Goal: Information Seeking & Learning: Find specific fact

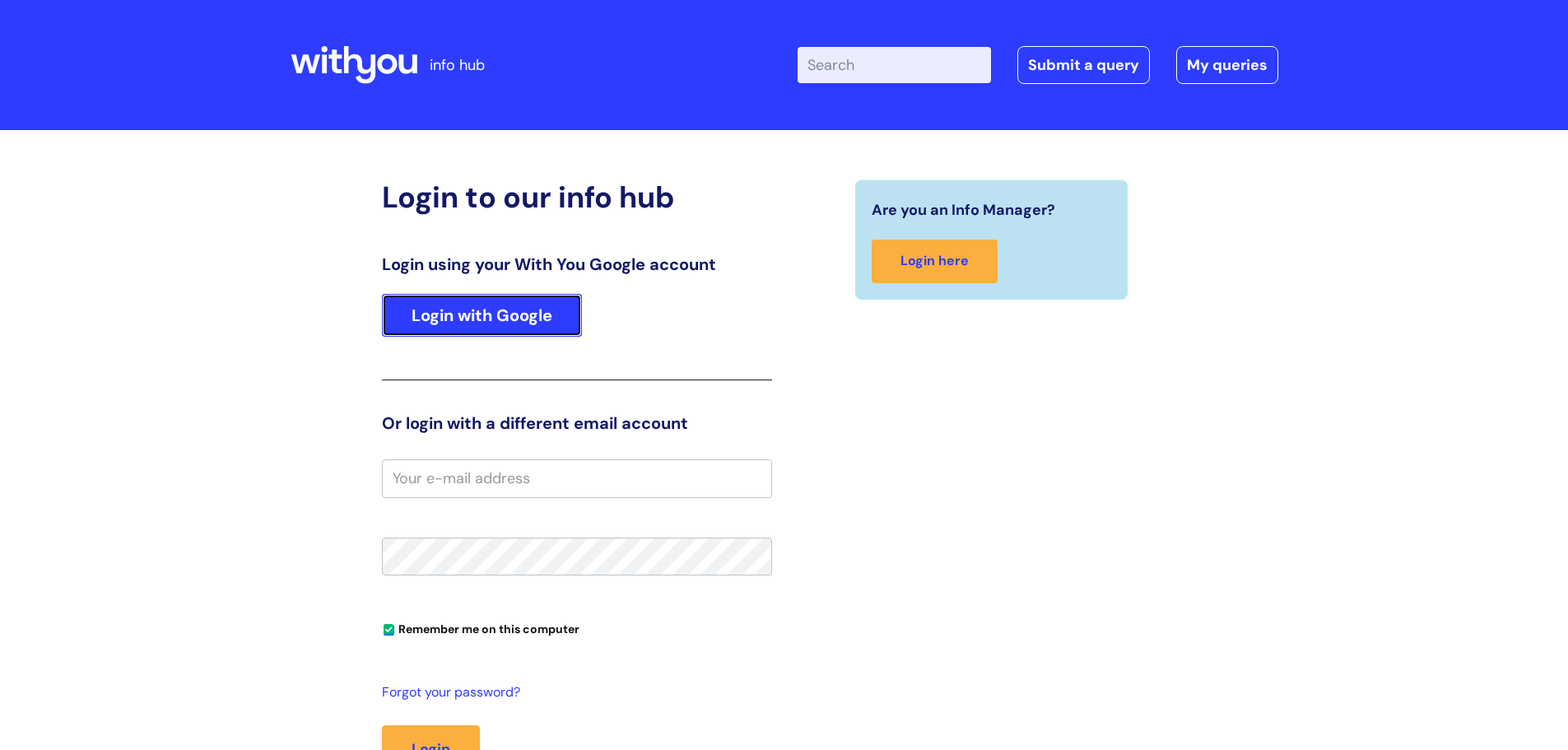
click at [511, 314] on link "Login with Google" at bounding box center [482, 315] width 200 height 42
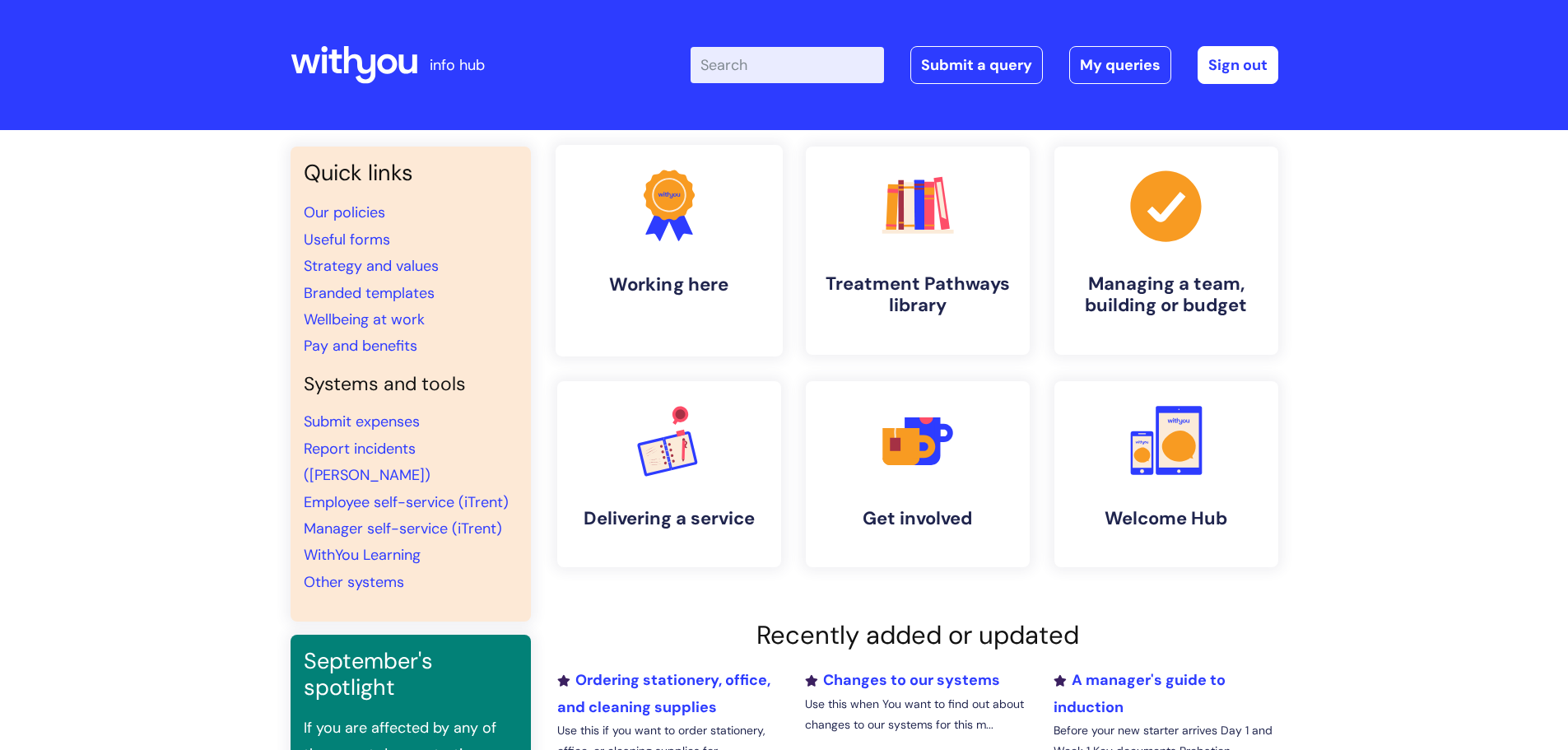
click at [714, 253] on link ".cls-1{fill:#f89b22;}.cls-1,.cls-2,.cls-3{stroke-width:0px;}.cls-2{fill:#2d3cff…" at bounding box center [668, 250] width 227 height 212
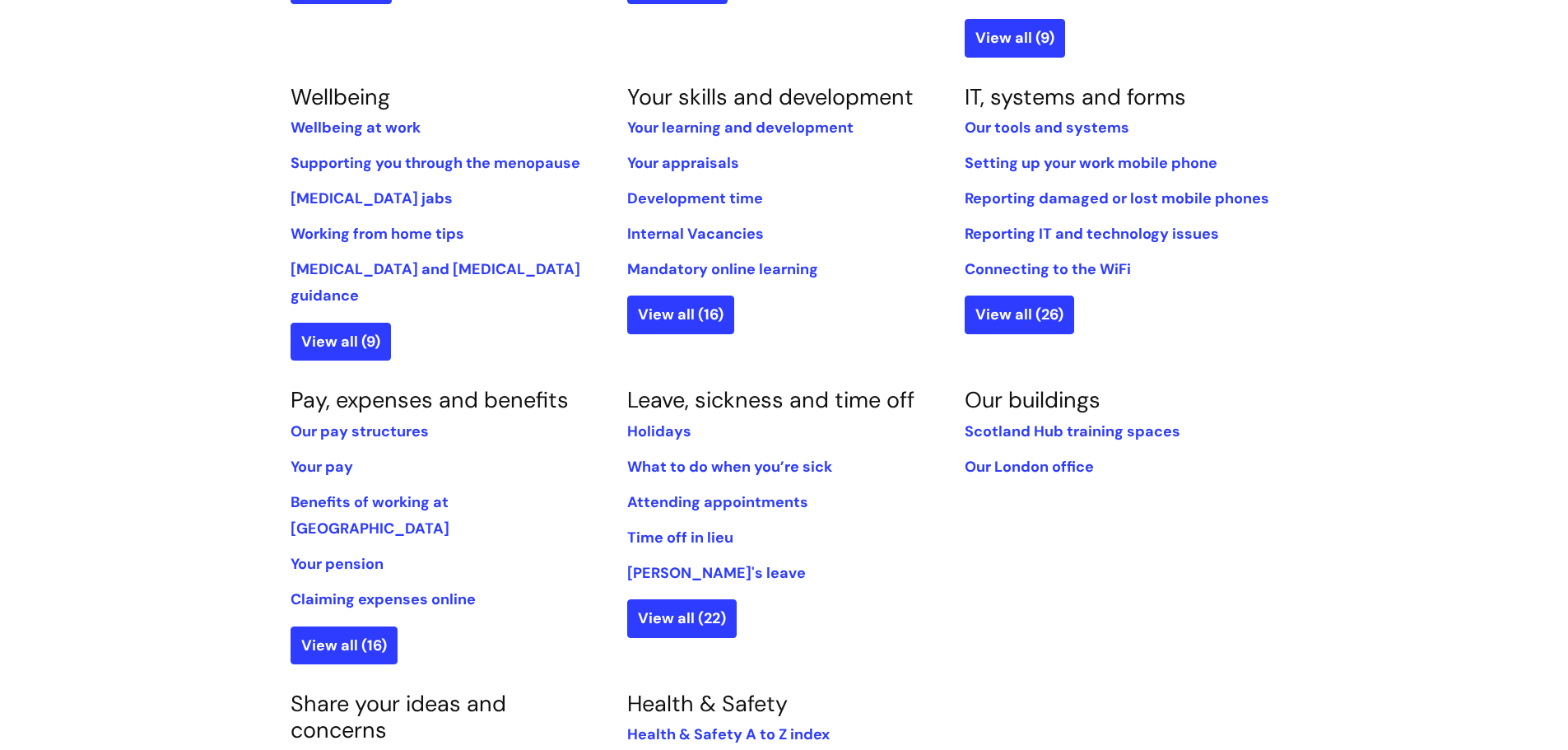
scroll to position [740, 0]
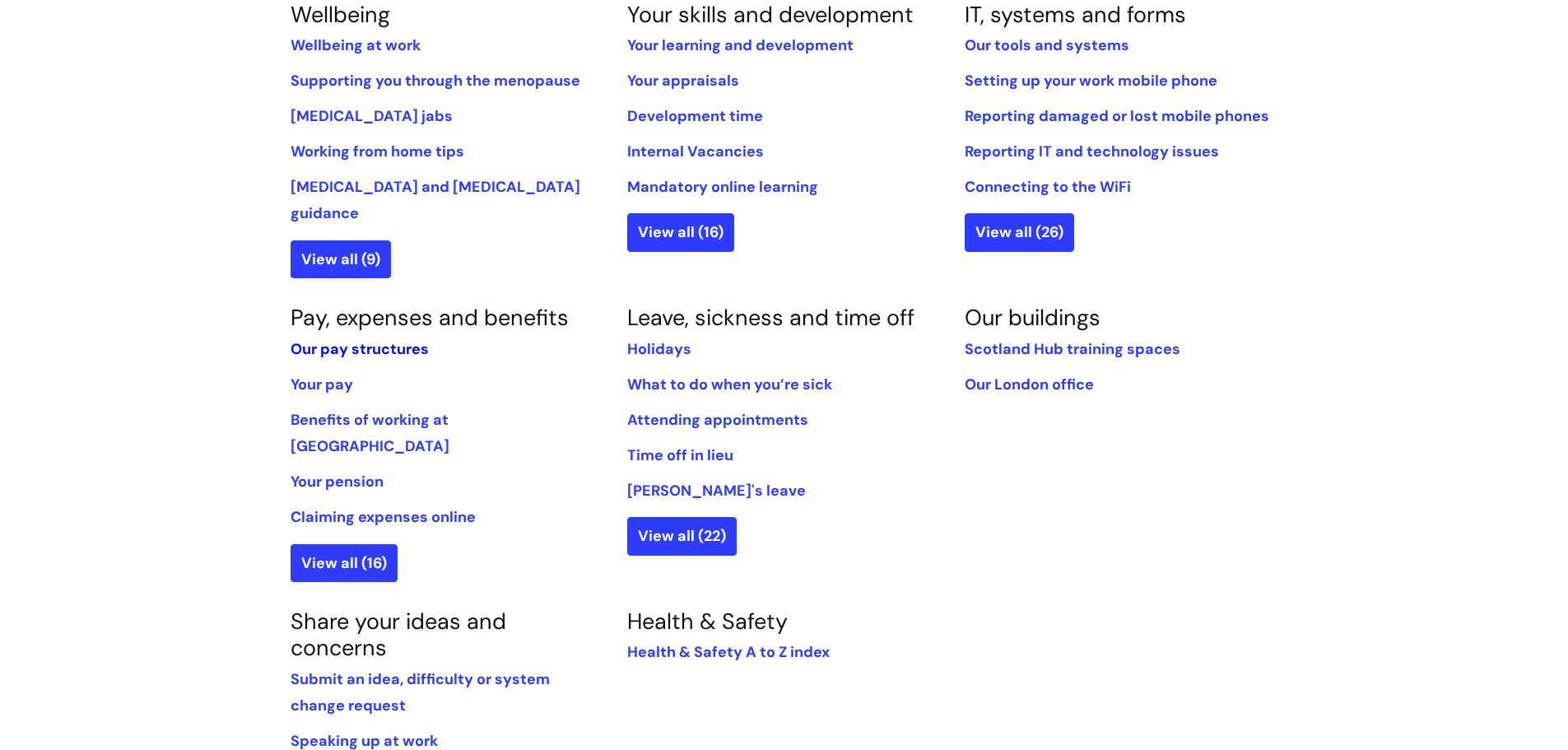
click at [413, 339] on link "Our pay structures" at bounding box center [360, 349] width 138 height 20
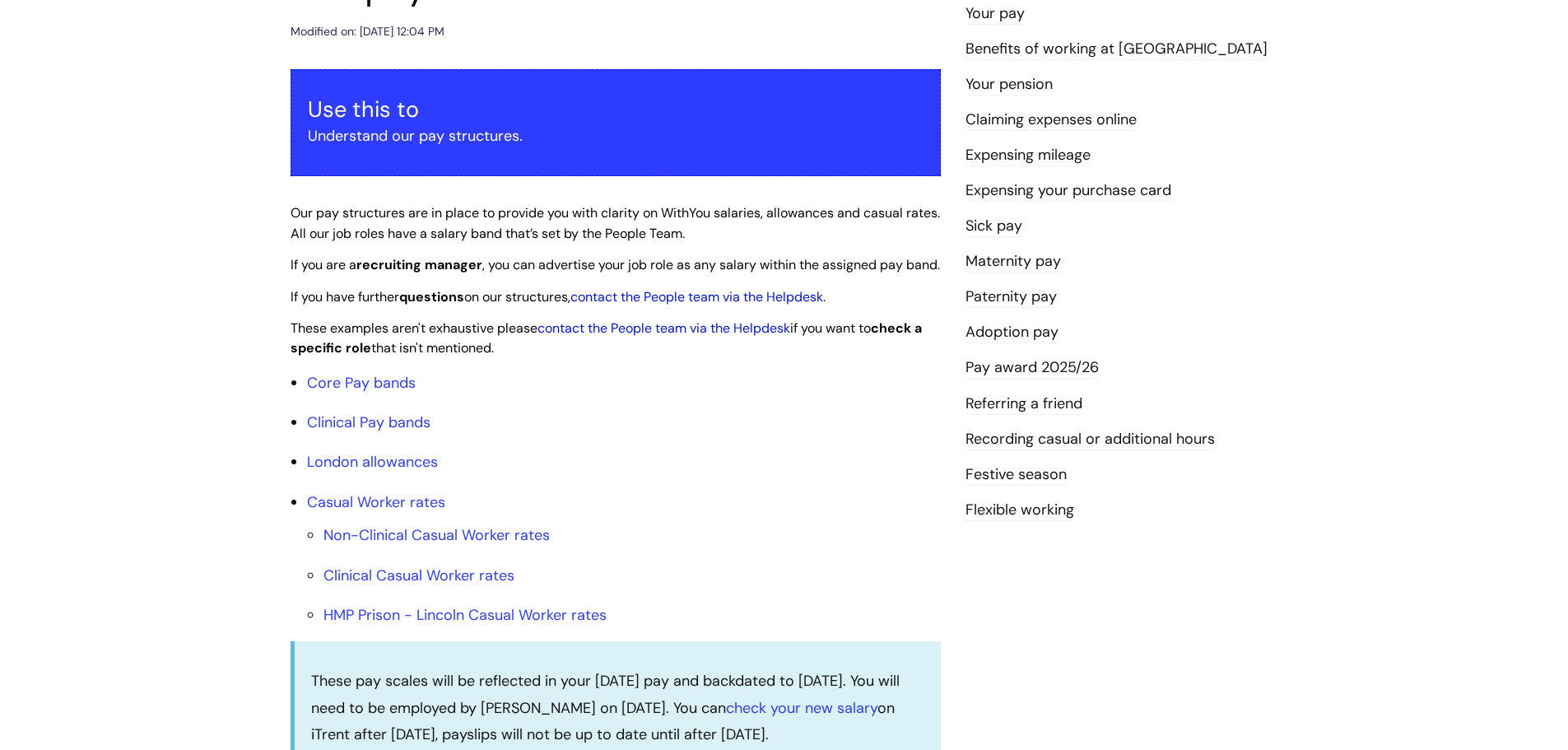
scroll to position [247, 0]
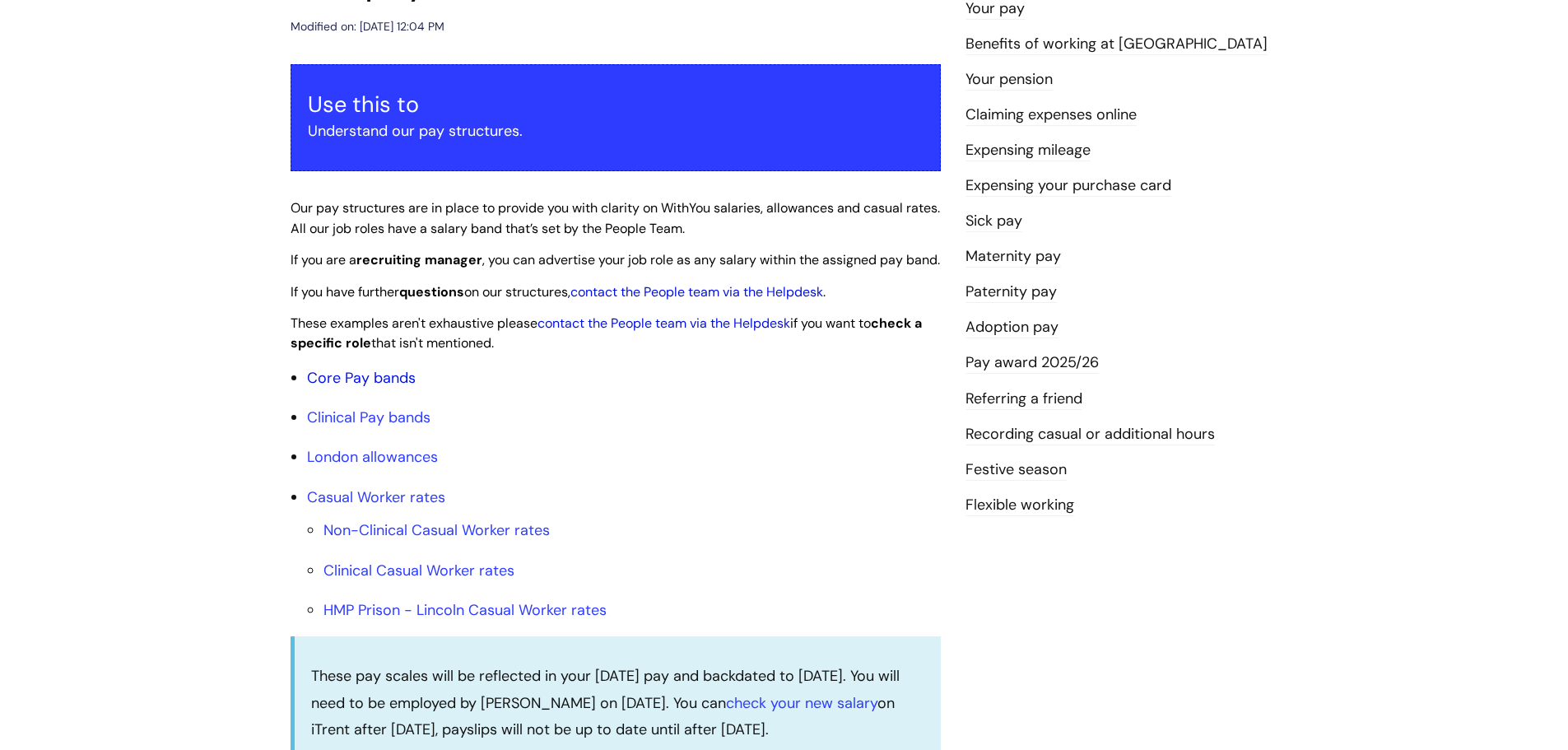
click at [342, 388] on link "Core Pay bands" at bounding box center [362, 377] width 109 height 20
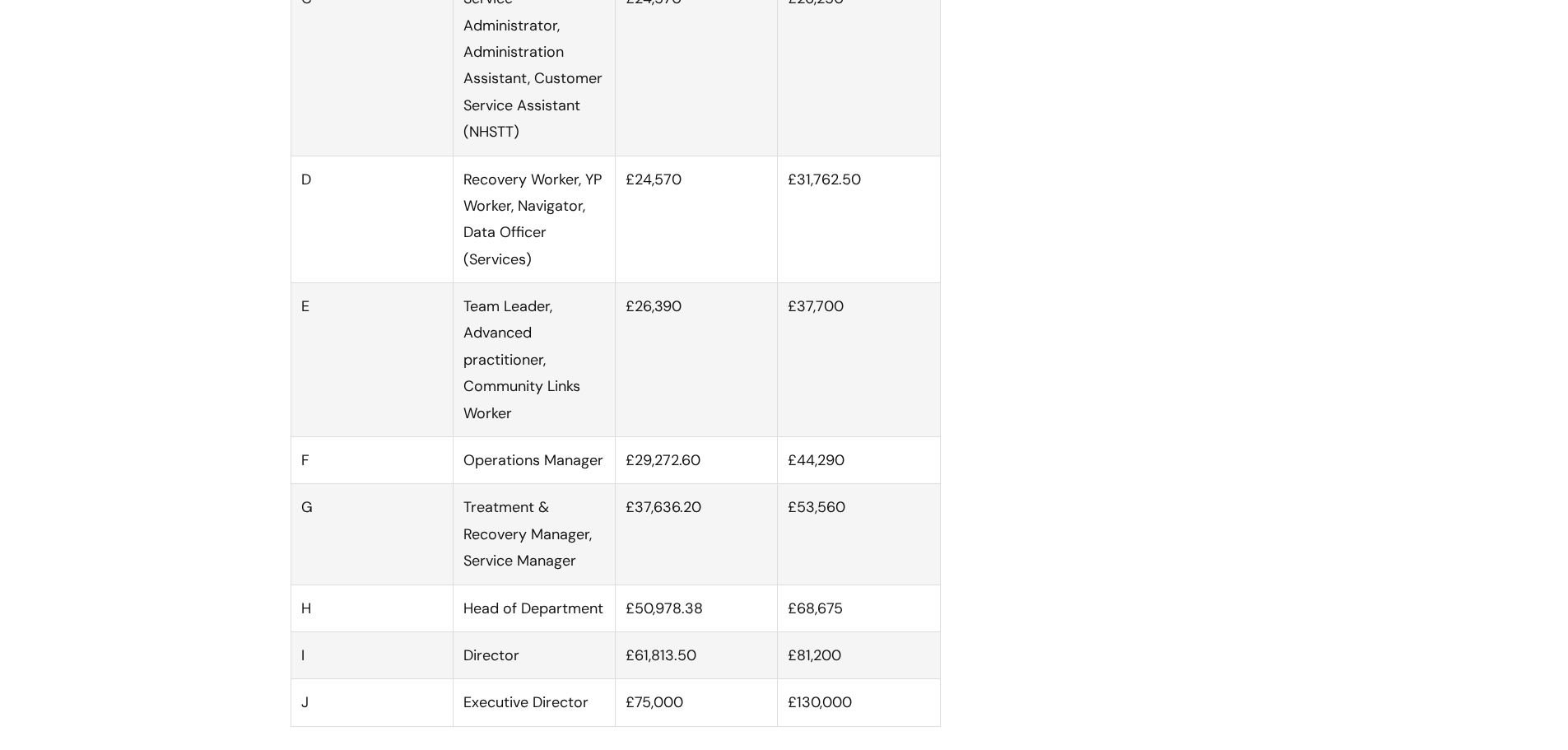
scroll to position [1234, 0]
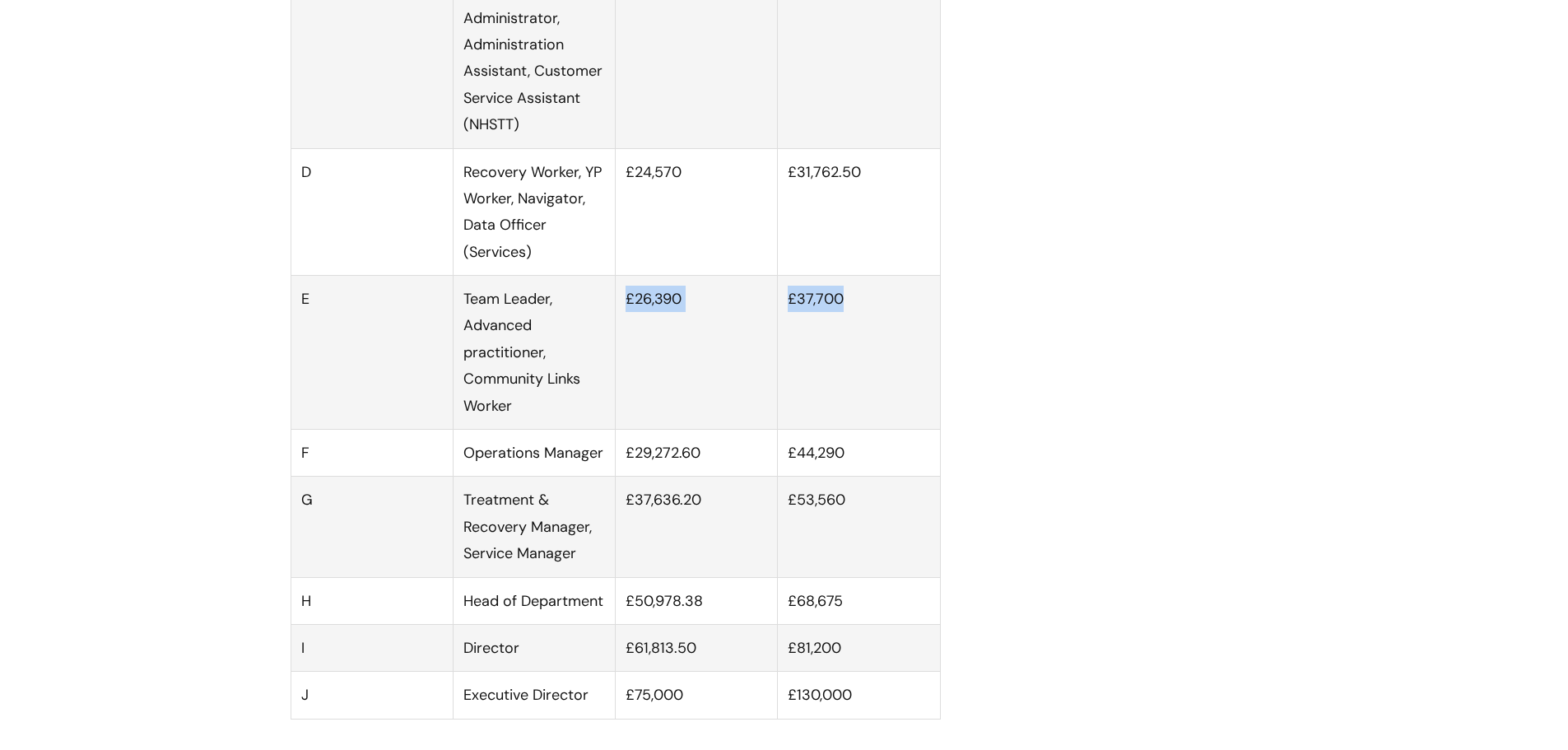
drag, startPoint x: 624, startPoint y: 318, endPoint x: 851, endPoint y: 310, distance: 227.1
click at [851, 310] on tr "E Team Leader, Advanced practitioner, Community Links Worker £26,390 £37,700" at bounding box center [615, 353] width 650 height 154
copy tr "£26,390 £37,700"
